Goal: Find specific page/section

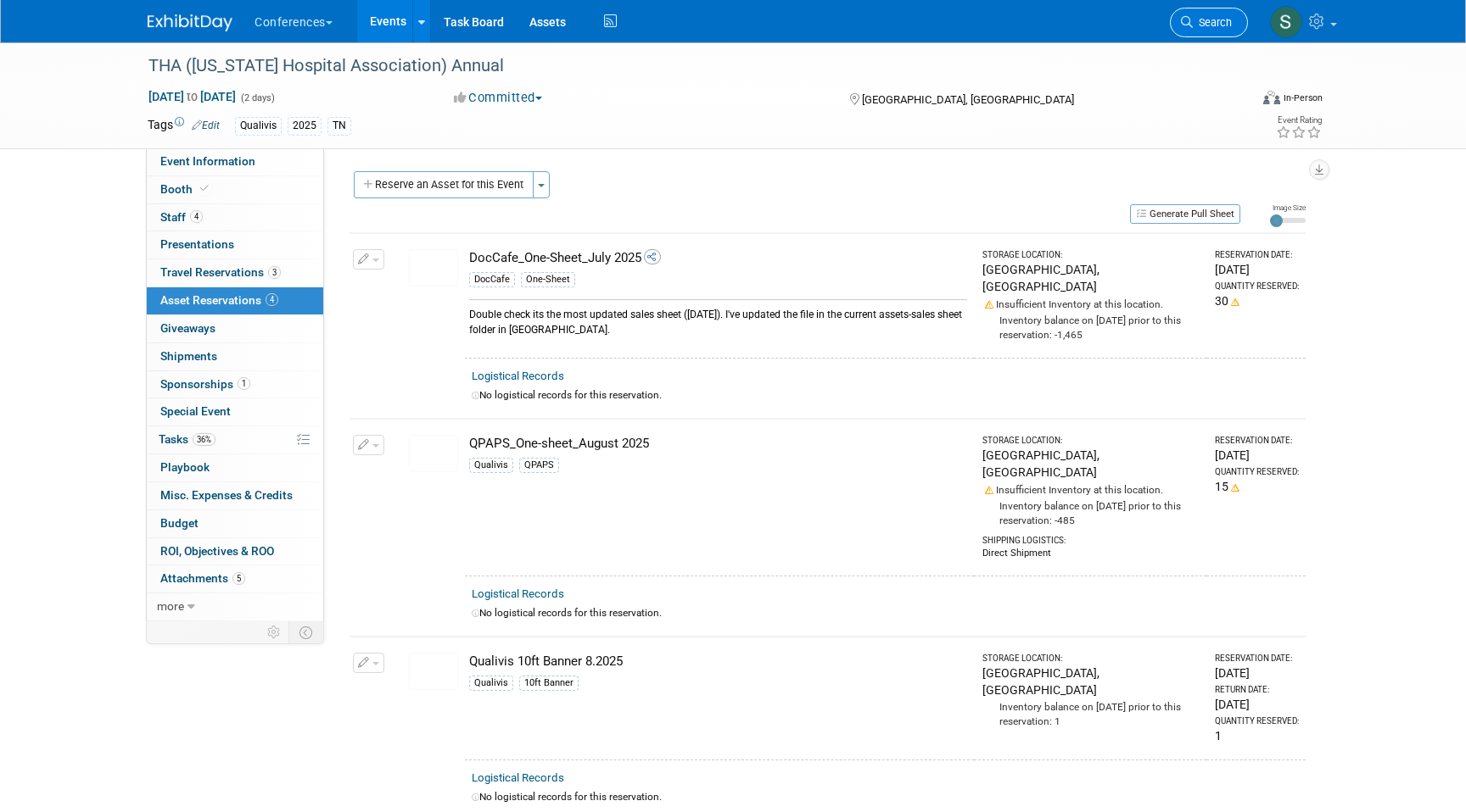
click at [1207, 26] on span "Search" at bounding box center [1212, 22] width 39 height 13
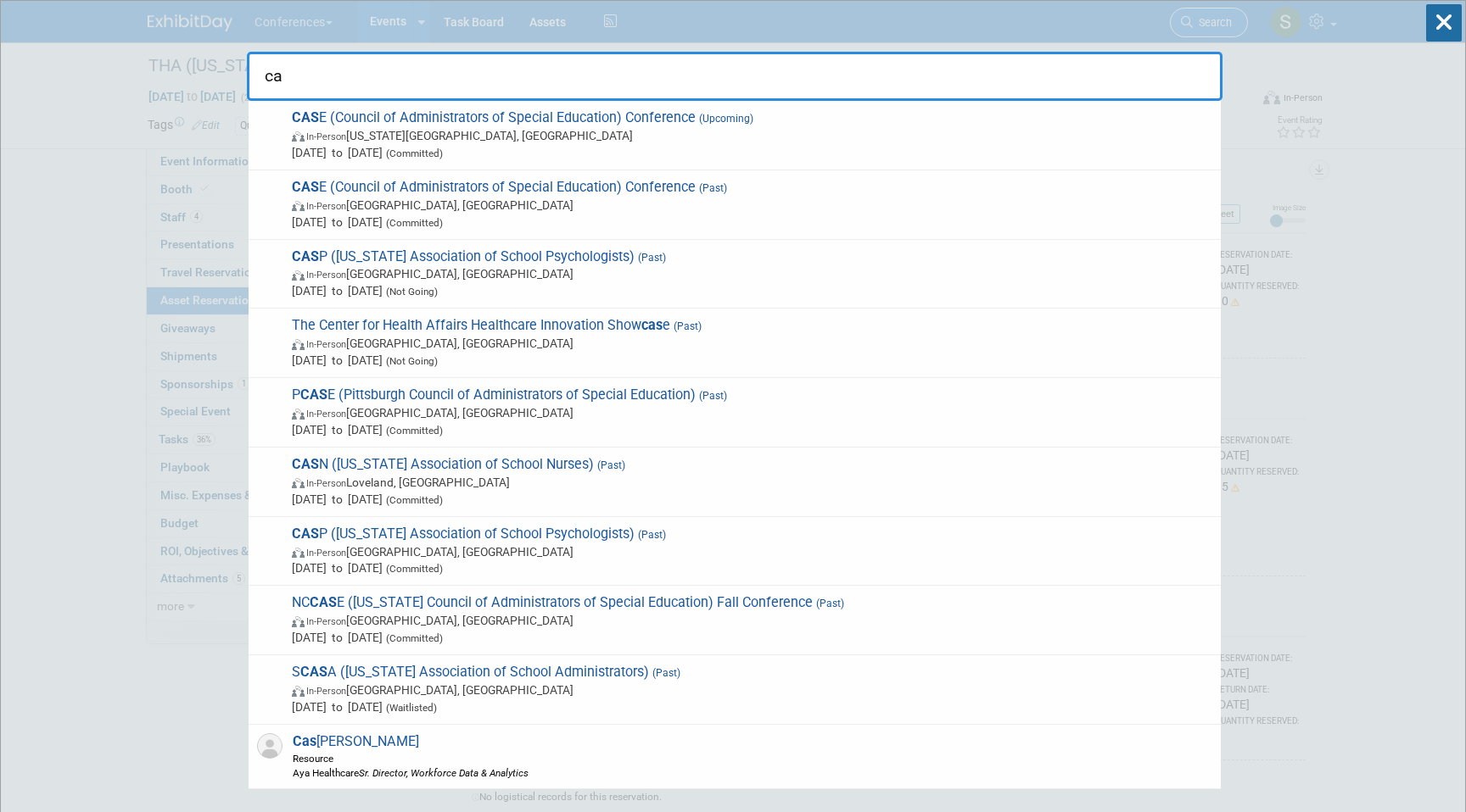
type input "c"
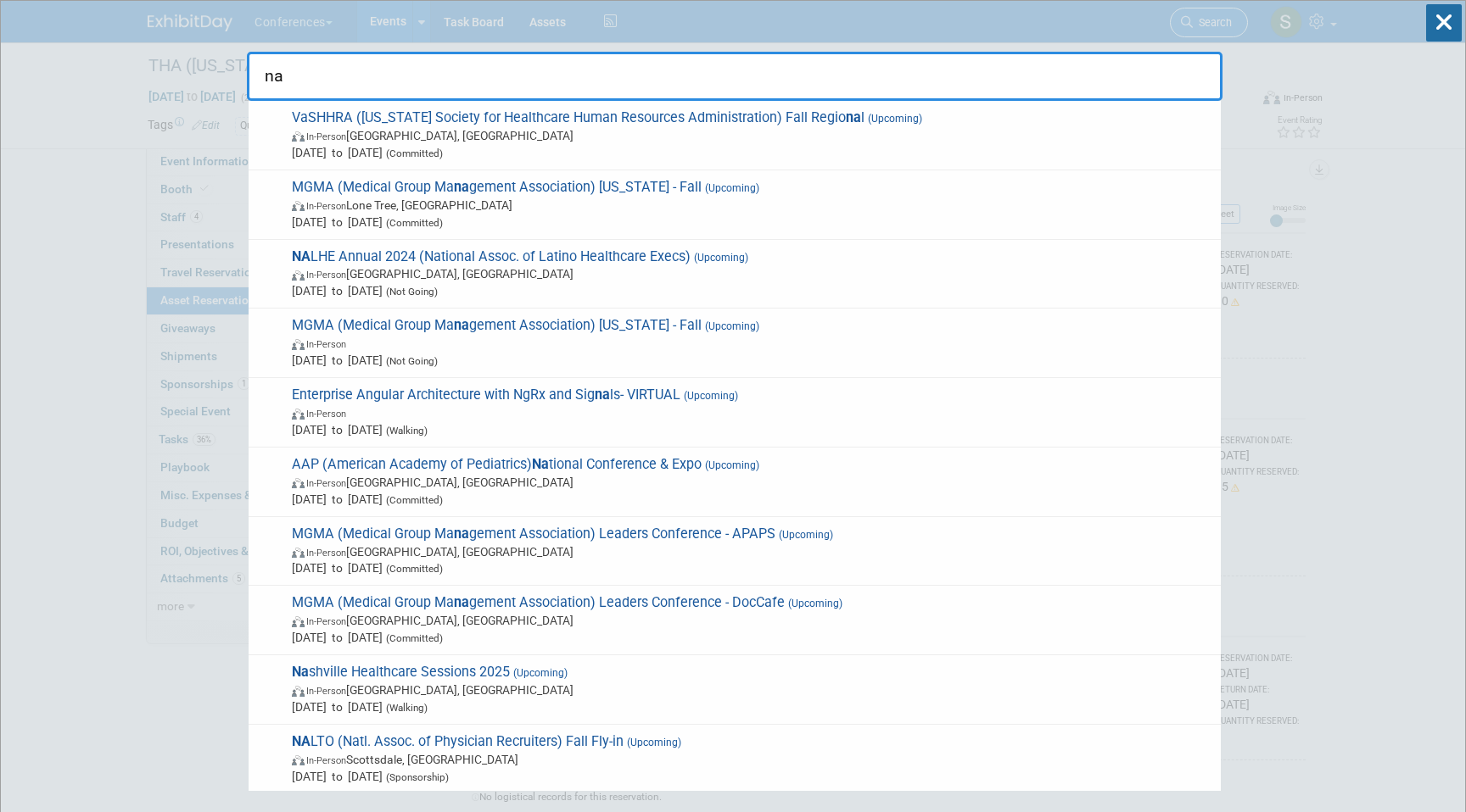
type input "n"
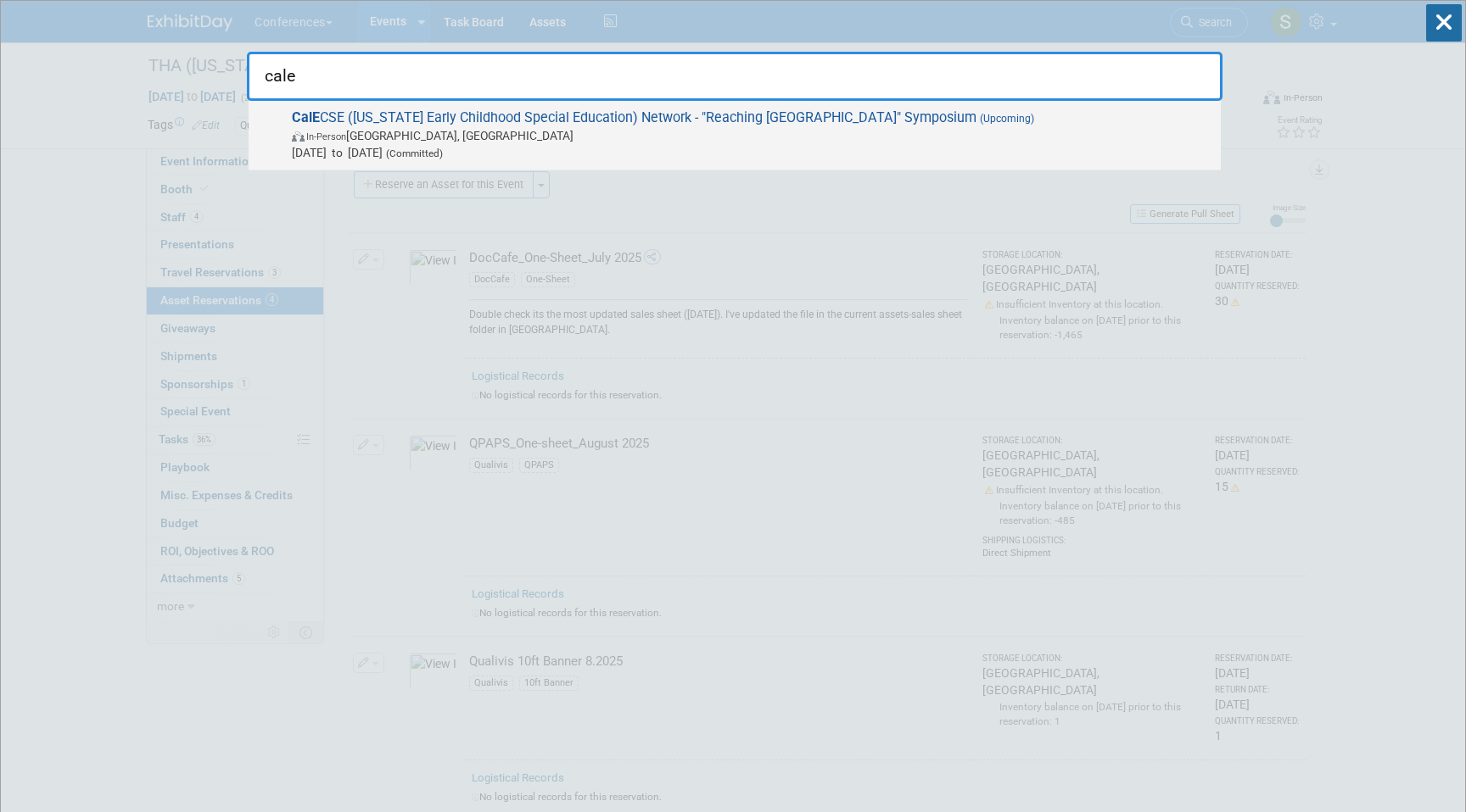
type input "cale"
click at [968, 125] on span "CalE CSE ([US_STATE] Early Childhood Special Education) Network - "Reaching [GE…" at bounding box center [750, 135] width 926 height 52
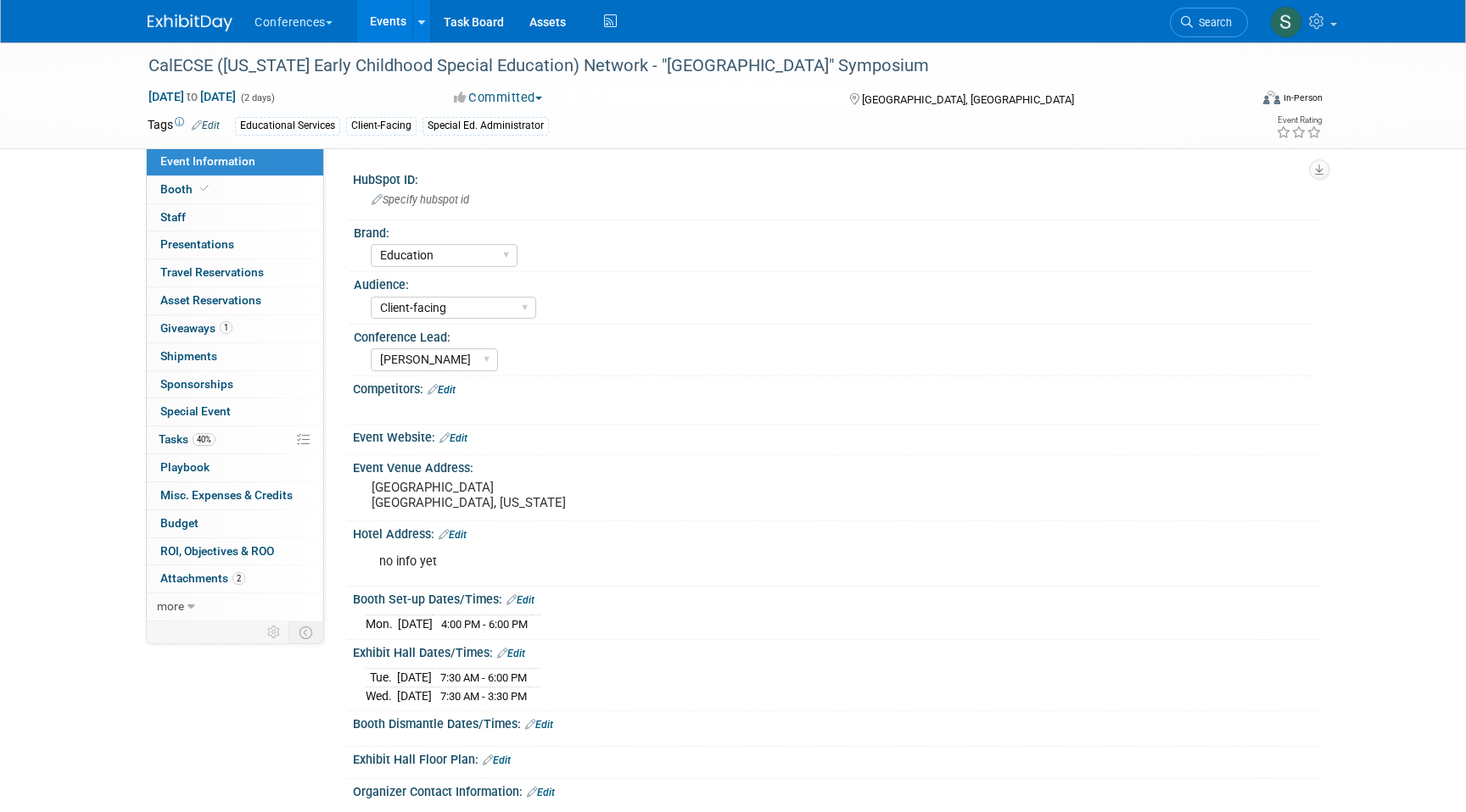
select select "Education"
select select "Client-facing"
select select "[PERSON_NAME]"
